Goal: Find specific page/section: Find specific page/section

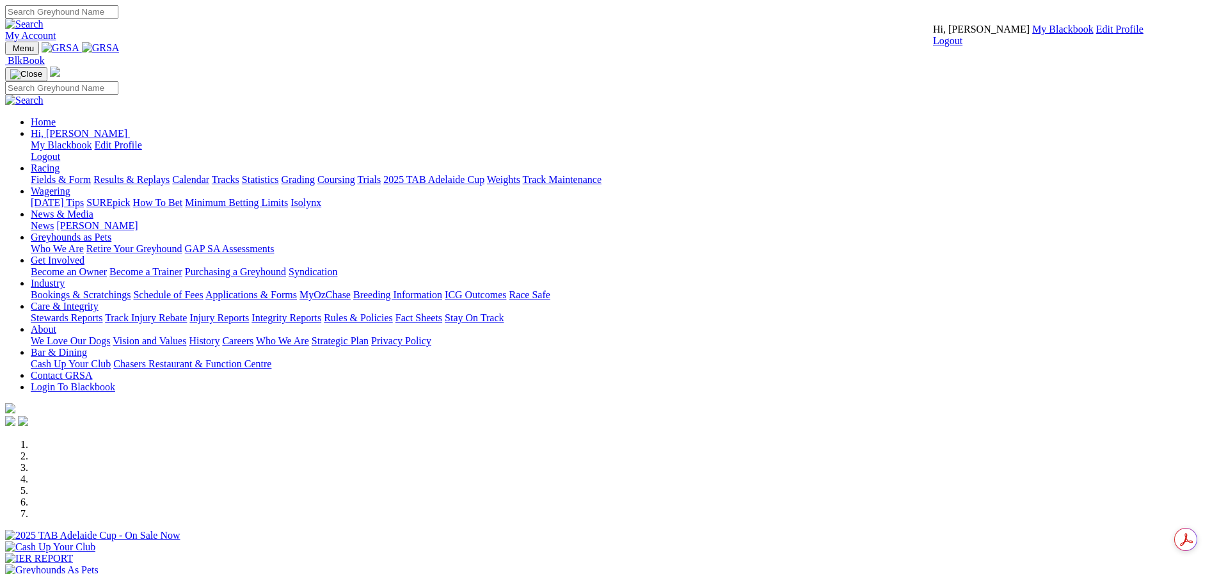
click at [1032, 35] on link "My Blackbook" at bounding box center [1062, 29] width 61 height 11
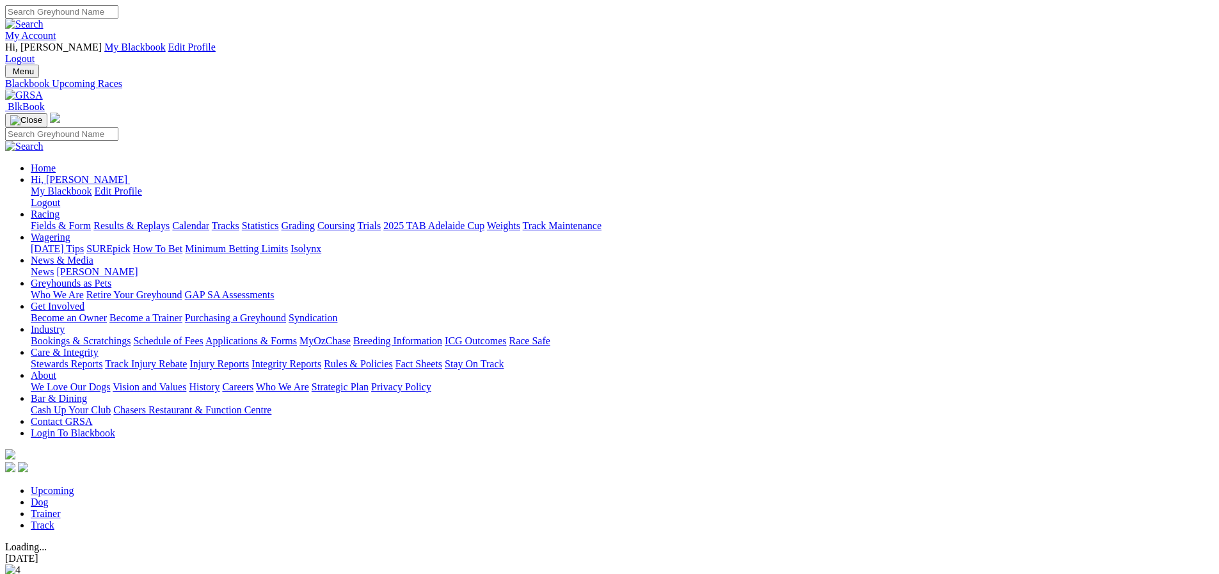
click at [61, 508] on link "Trainer" at bounding box center [46, 513] width 30 height 11
